Goal: Entertainment & Leisure: Consume media (video, audio)

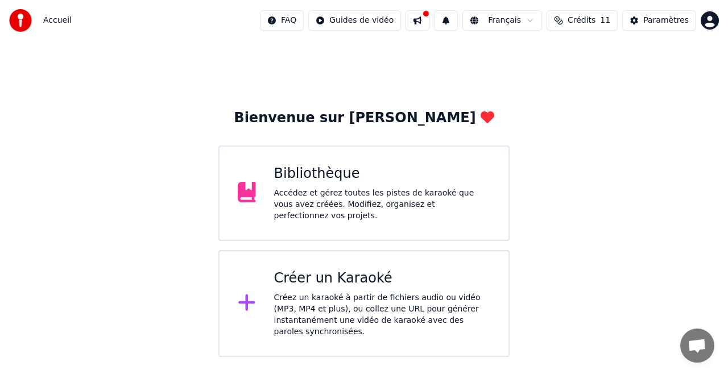
click at [382, 203] on div "Accédez et gérez toutes les pistes de karaoké que vous avez créées. Modifiez, o…" at bounding box center [382, 205] width 217 height 34
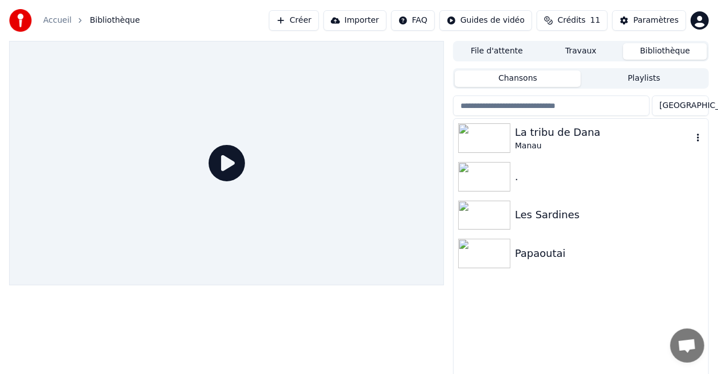
click at [493, 146] on img at bounding box center [484, 138] width 52 height 30
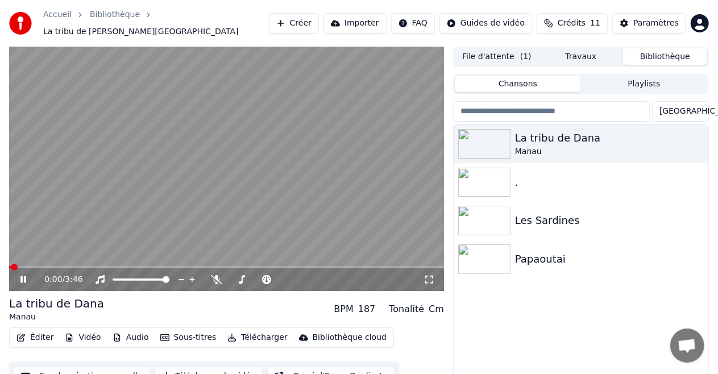
click at [97, 185] on video at bounding box center [226, 169] width 435 height 245
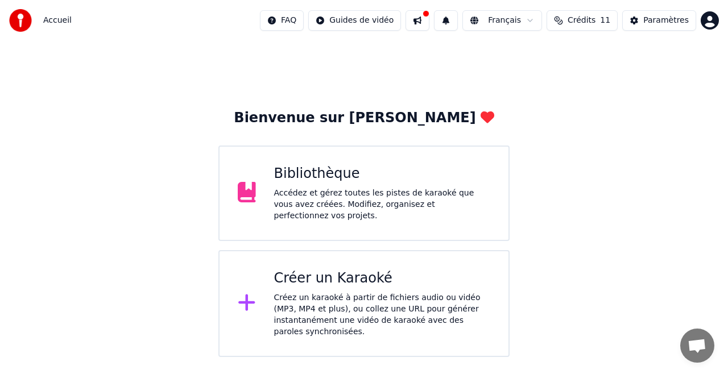
click at [457, 208] on div "Accédez et gérez toutes les pistes de karaoké que vous avez créées. Modifiez, o…" at bounding box center [382, 205] width 217 height 34
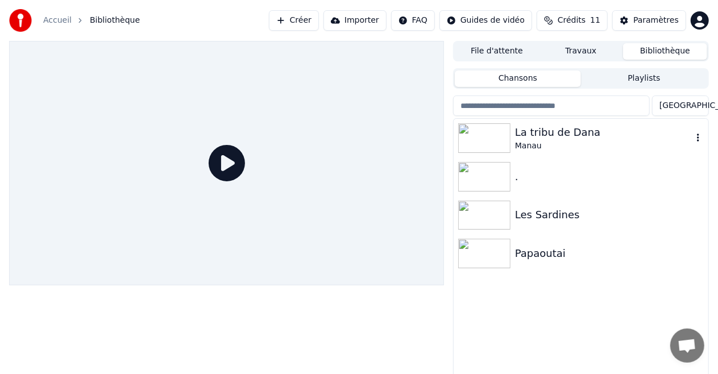
click at [565, 131] on div "La tribu de Dana" at bounding box center [603, 133] width 177 height 16
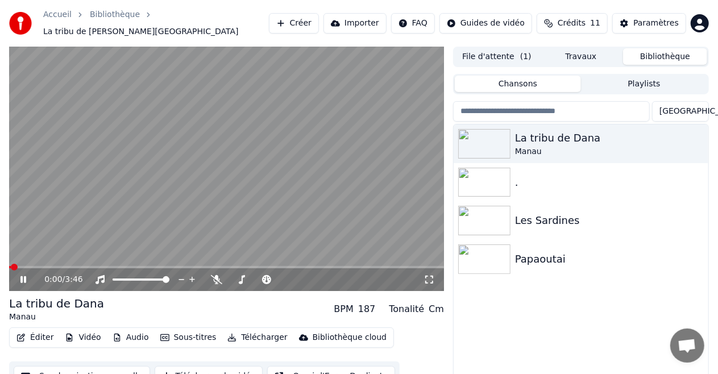
click at [425, 279] on icon at bounding box center [429, 279] width 11 height 9
click at [324, 184] on video at bounding box center [226, 169] width 435 height 245
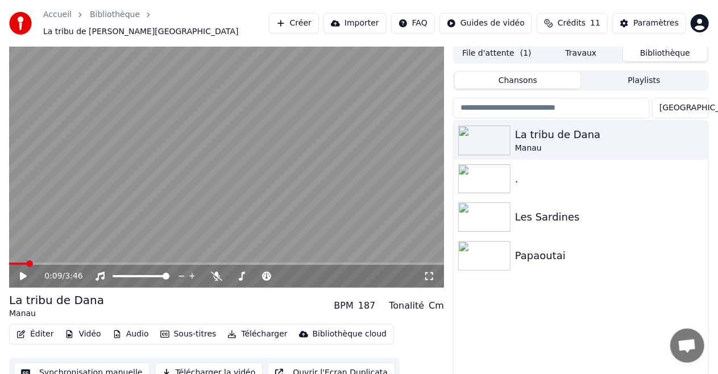
scroll to position [24, 0]
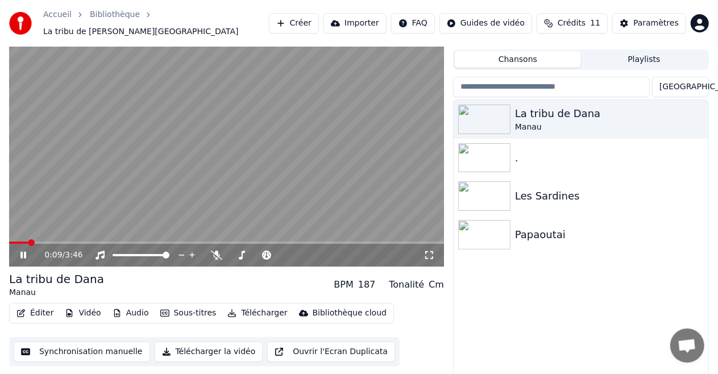
click at [220, 100] on video at bounding box center [226, 144] width 435 height 245
